Goal: Task Accomplishment & Management: Manage account settings

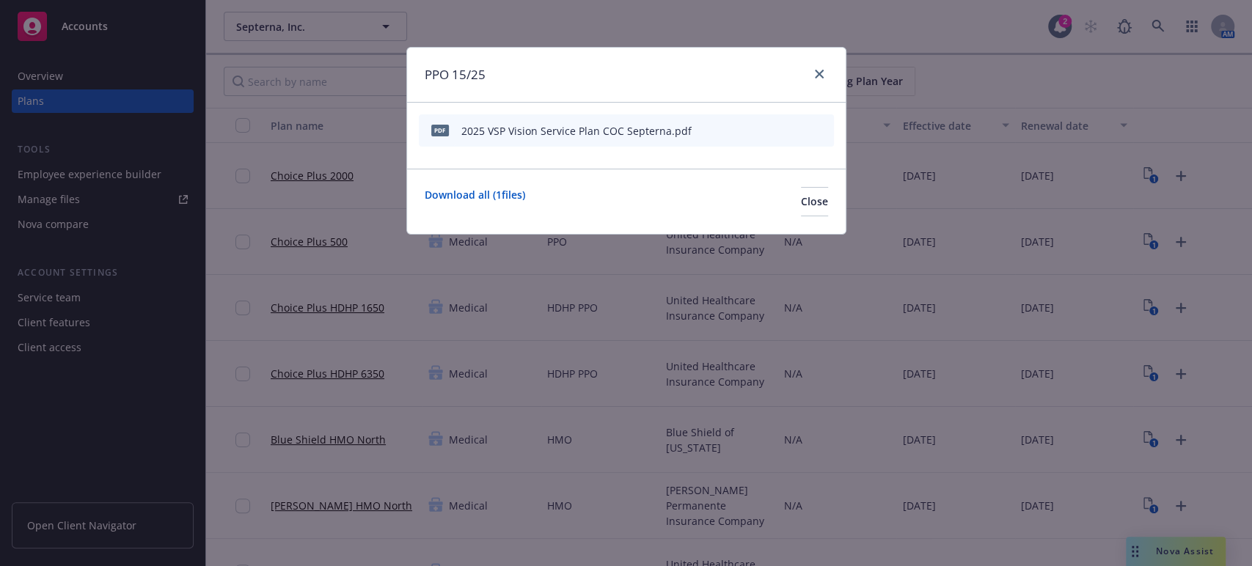
scroll to position [540, 0]
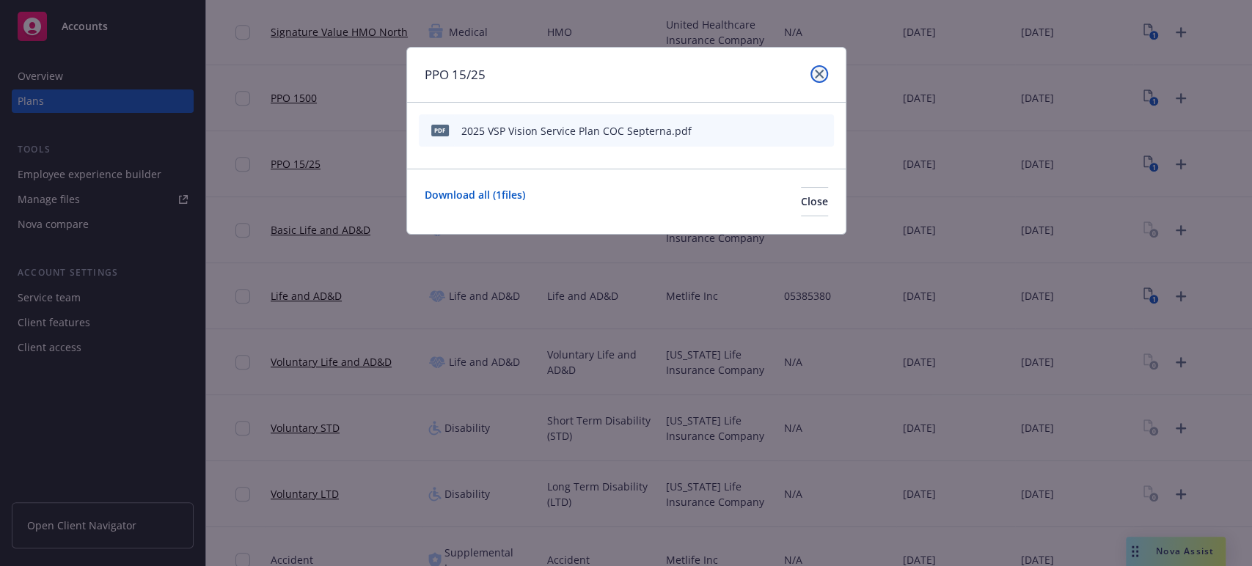
click at [817, 73] on icon "close" at bounding box center [819, 74] width 9 height 9
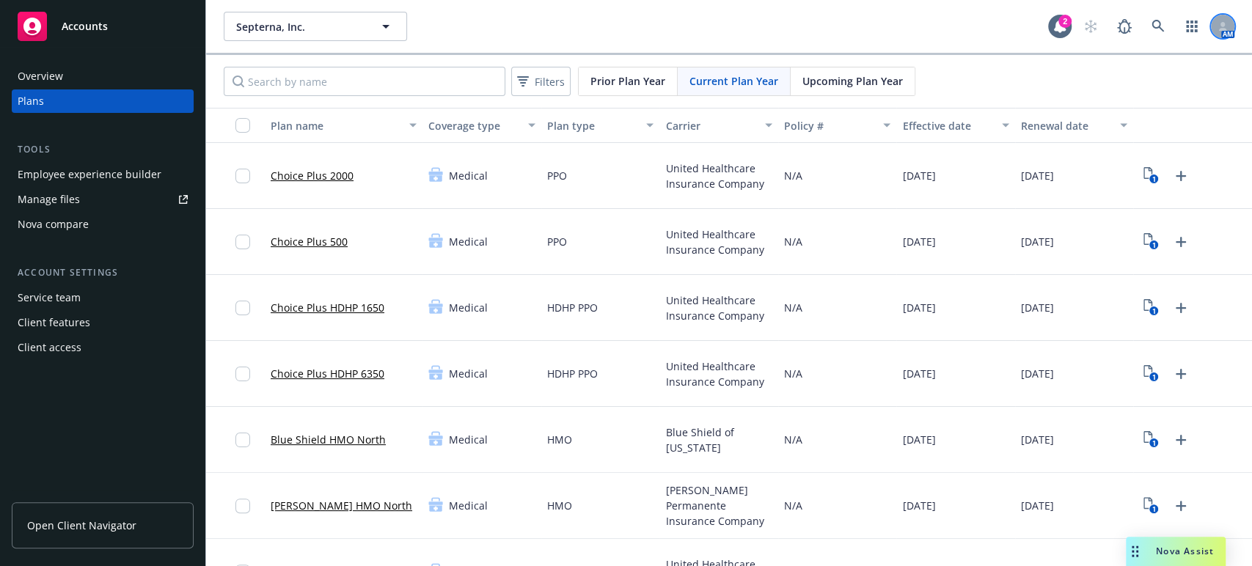
click at [1211, 26] on div at bounding box center [1222, 26] width 23 height 23
click at [1100, 62] on link "Log out" at bounding box center [1148, 65] width 147 height 29
